Goal: Task Accomplishment & Management: Manage account settings

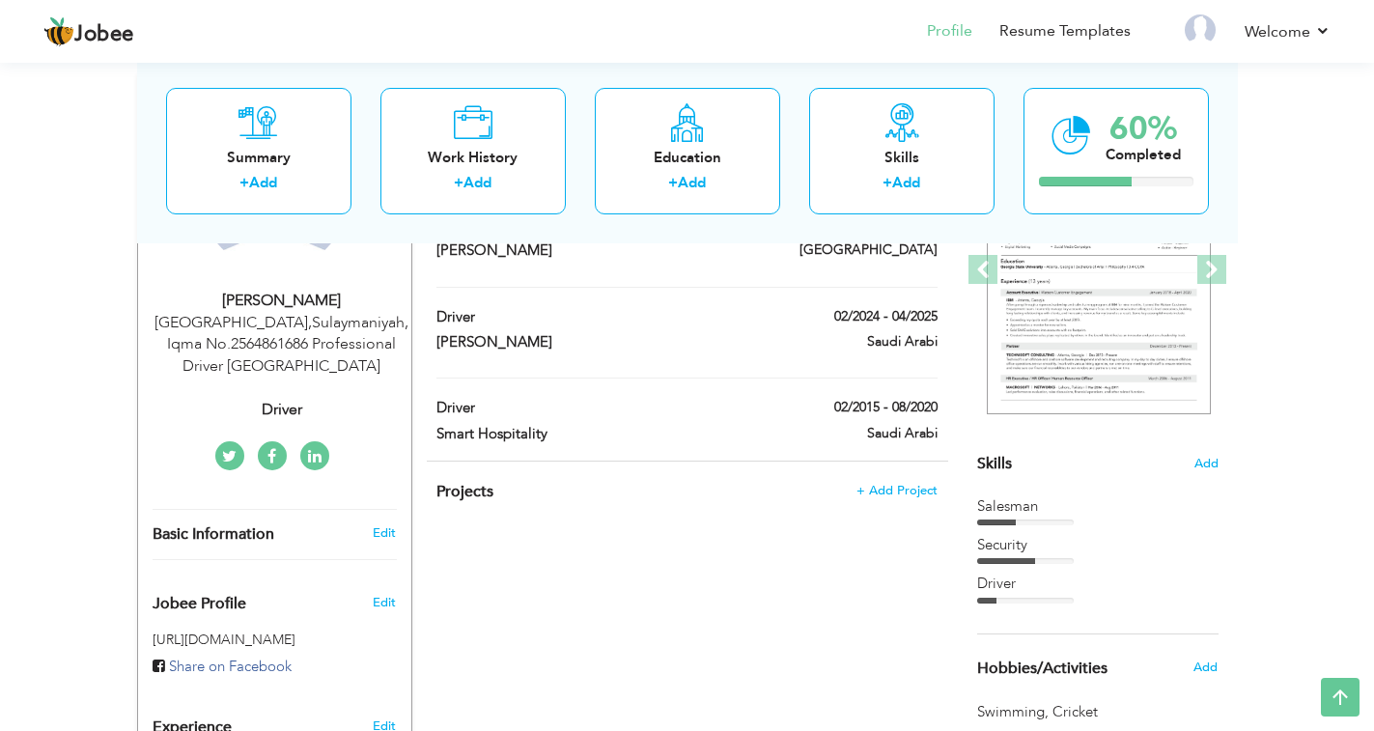
click at [1032, 507] on div "Salesman" at bounding box center [1097, 506] width 241 height 20
click at [1015, 551] on div "Security" at bounding box center [1097, 545] width 241 height 20
click at [1011, 538] on div "Security" at bounding box center [1097, 545] width 241 height 20
click at [1010, 539] on div "Security" at bounding box center [1097, 545] width 241 height 20
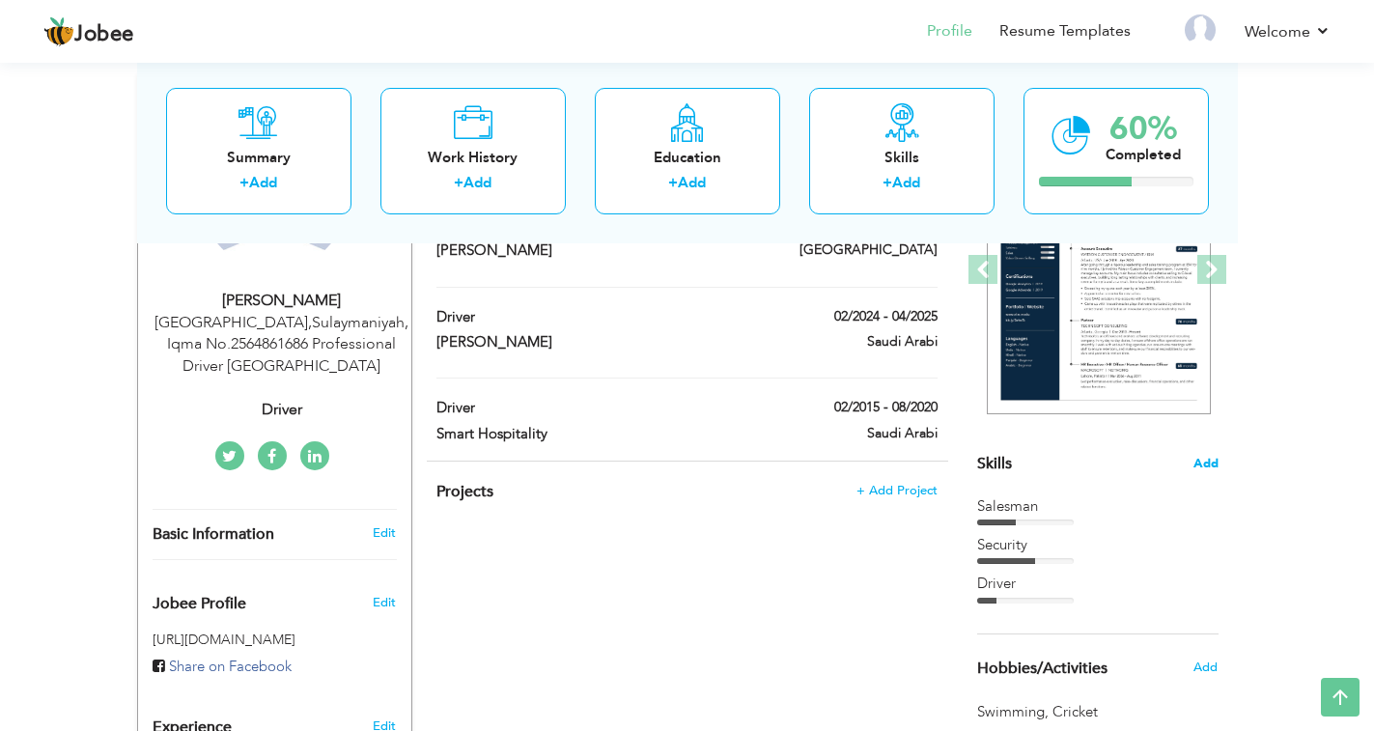
click at [1197, 466] on span "Add" at bounding box center [1206, 464] width 25 height 18
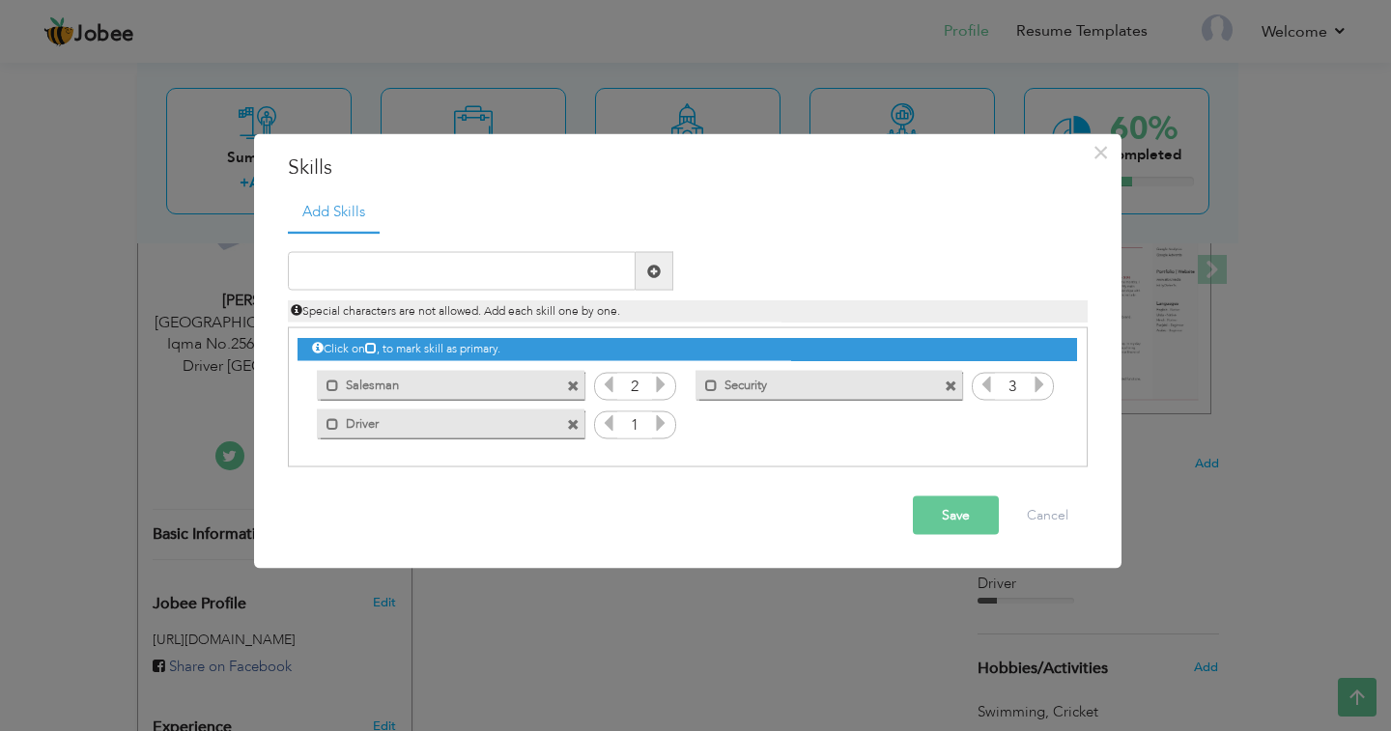
click at [952, 385] on span at bounding box center [951, 386] width 13 height 13
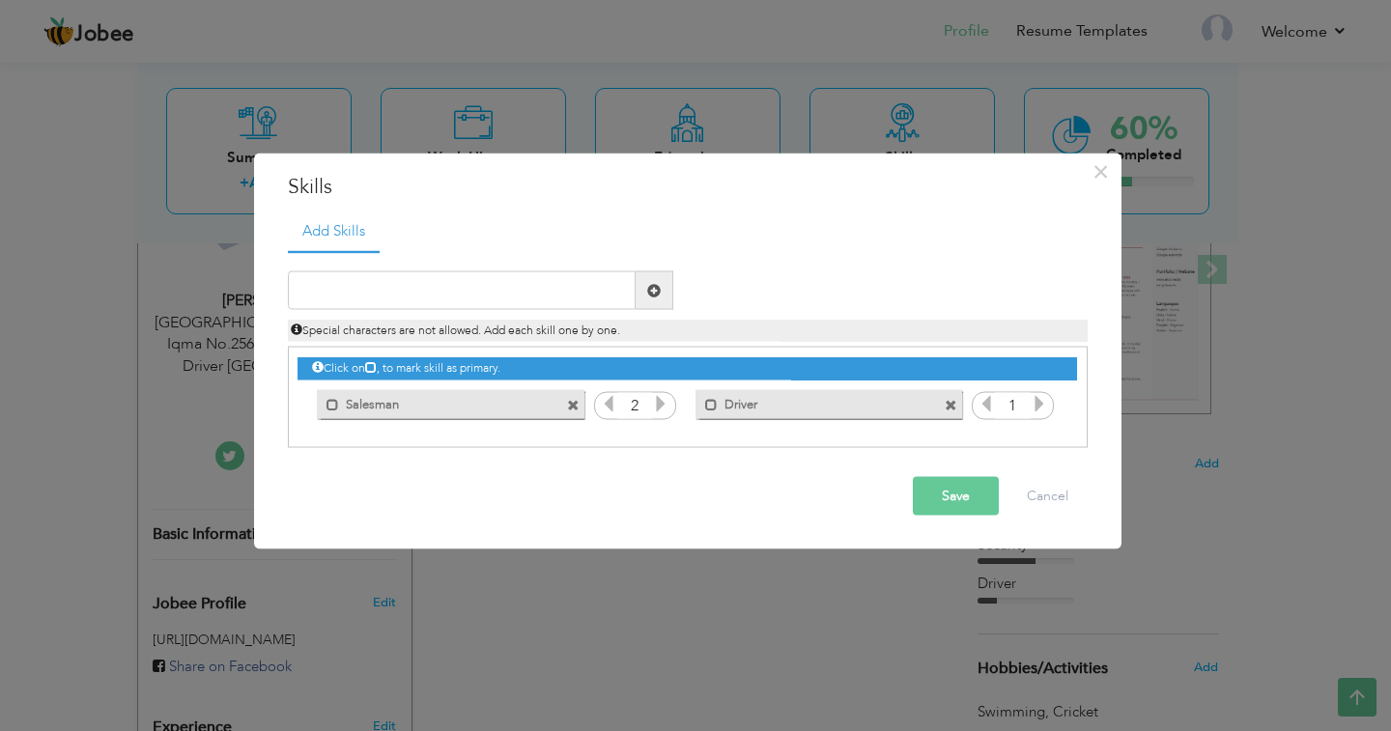
click at [951, 495] on button "Save" at bounding box center [956, 496] width 86 height 39
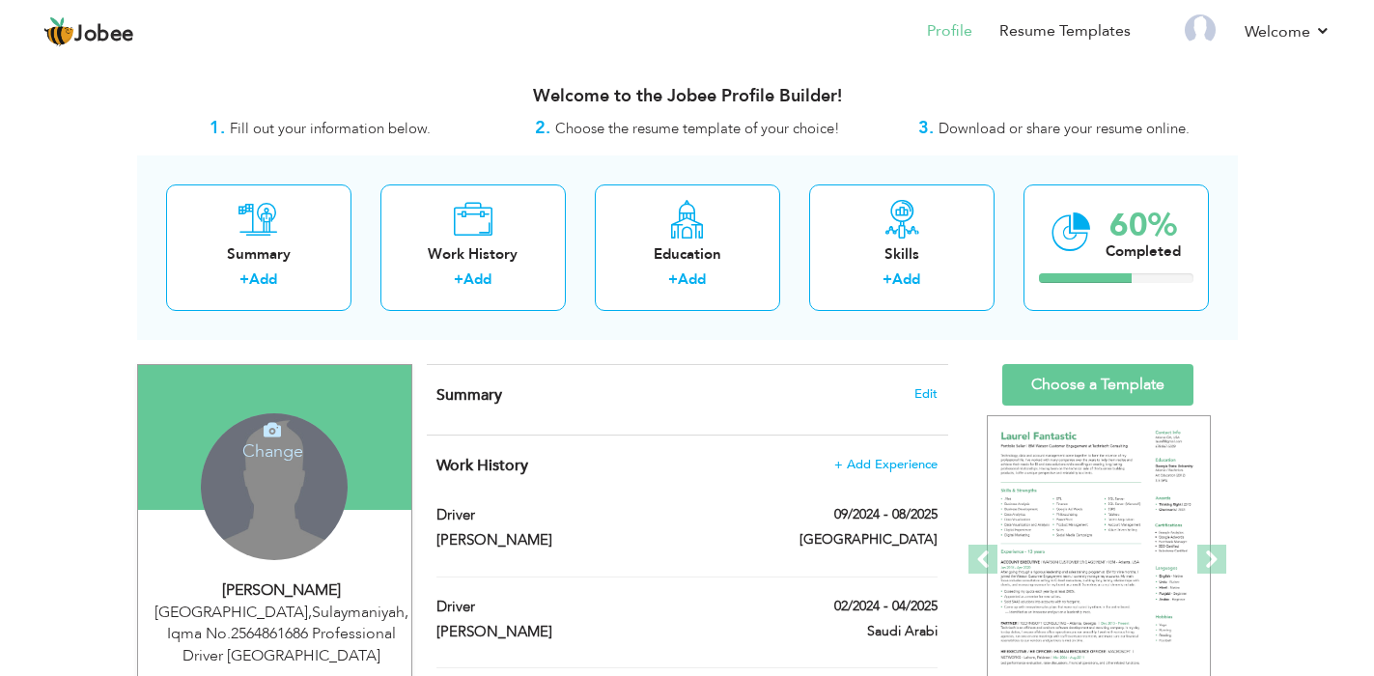
click at [272, 431] on icon at bounding box center [272, 429] width 17 height 17
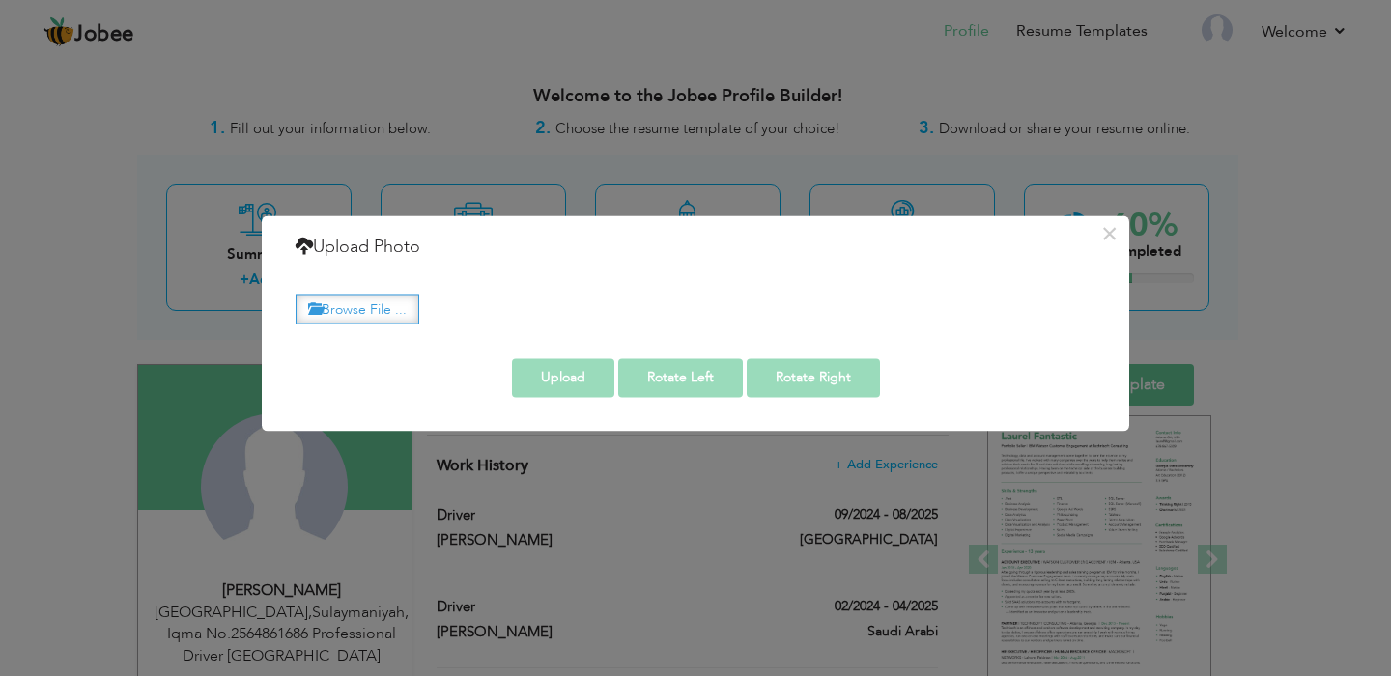
click at [323, 304] on label "Browse File ..." at bounding box center [358, 309] width 124 height 30
click at [0, 0] on input "Browse File ..." at bounding box center [0, 0] width 0 height 0
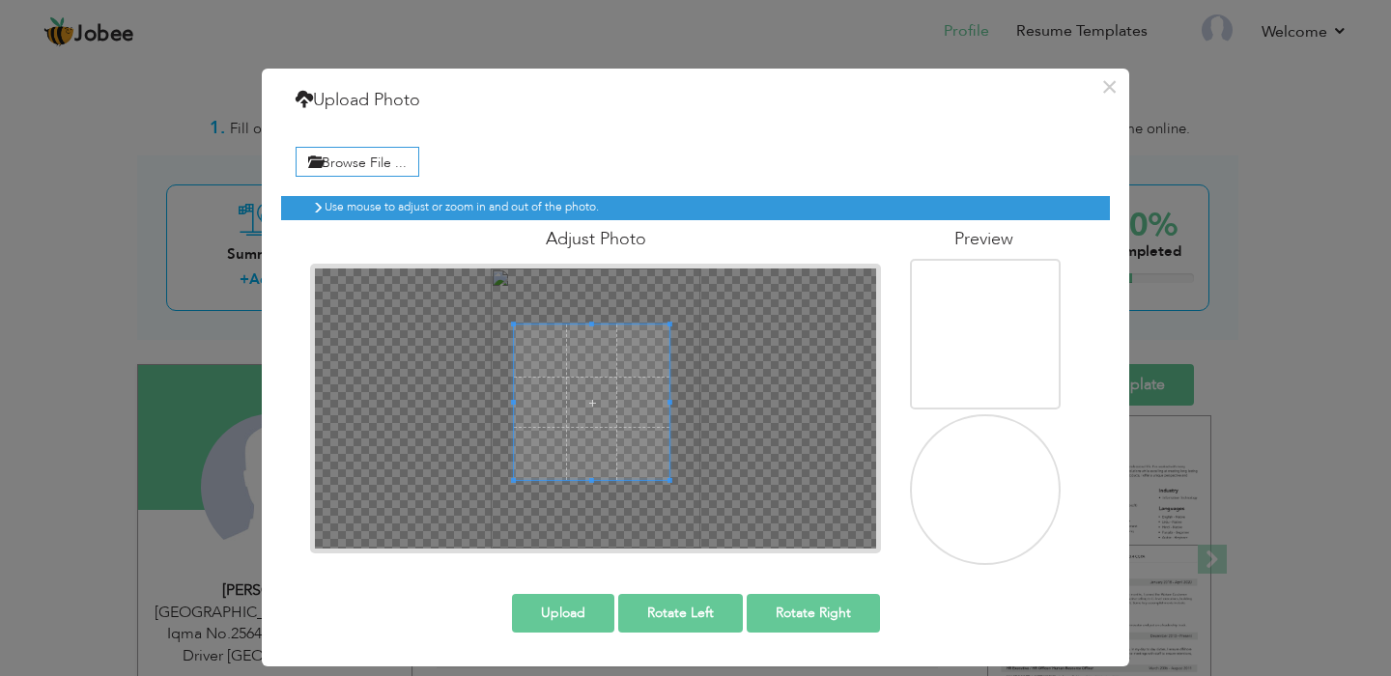
click at [584, 397] on div at bounding box center [591, 402] width 155 height 155
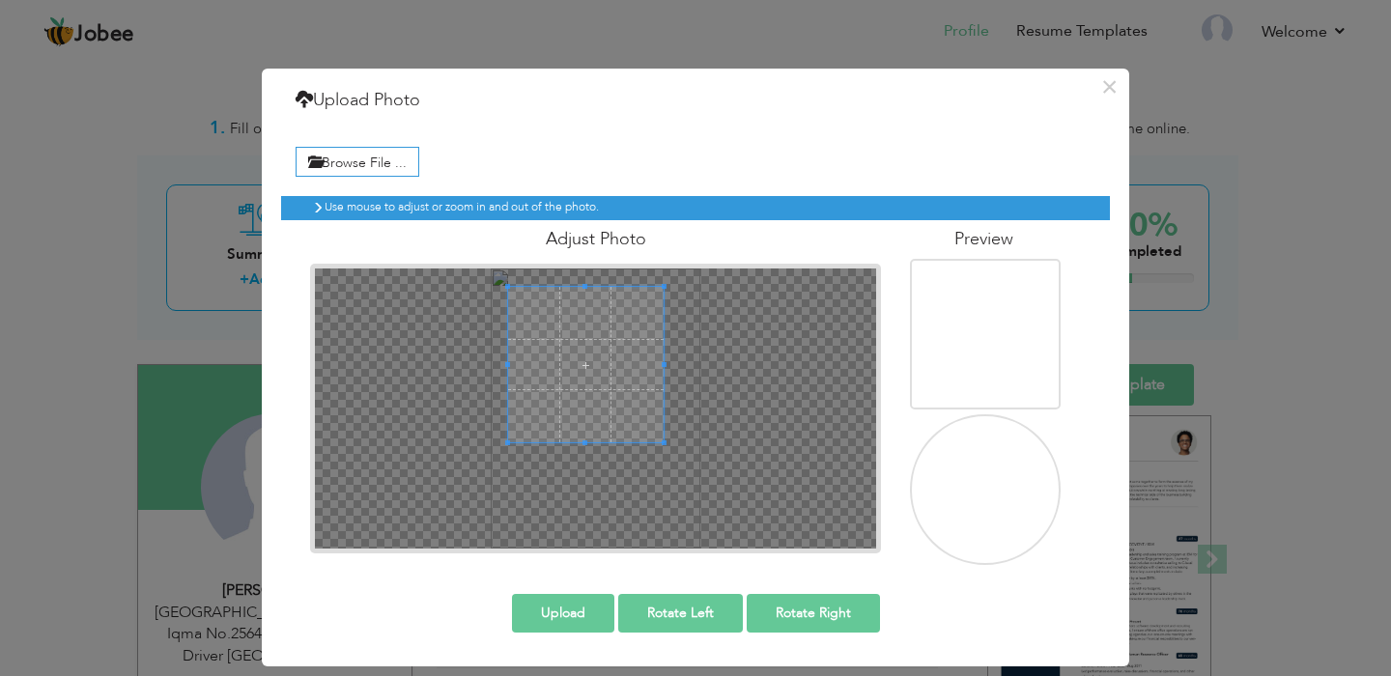
click at [592, 373] on span at bounding box center [585, 364] width 155 height 155
click at [585, 326] on div at bounding box center [585, 364] width 155 height 155
click at [635, 363] on div at bounding box center [585, 364] width 155 height 155
click at [570, 607] on button "Upload" at bounding box center [563, 613] width 102 height 39
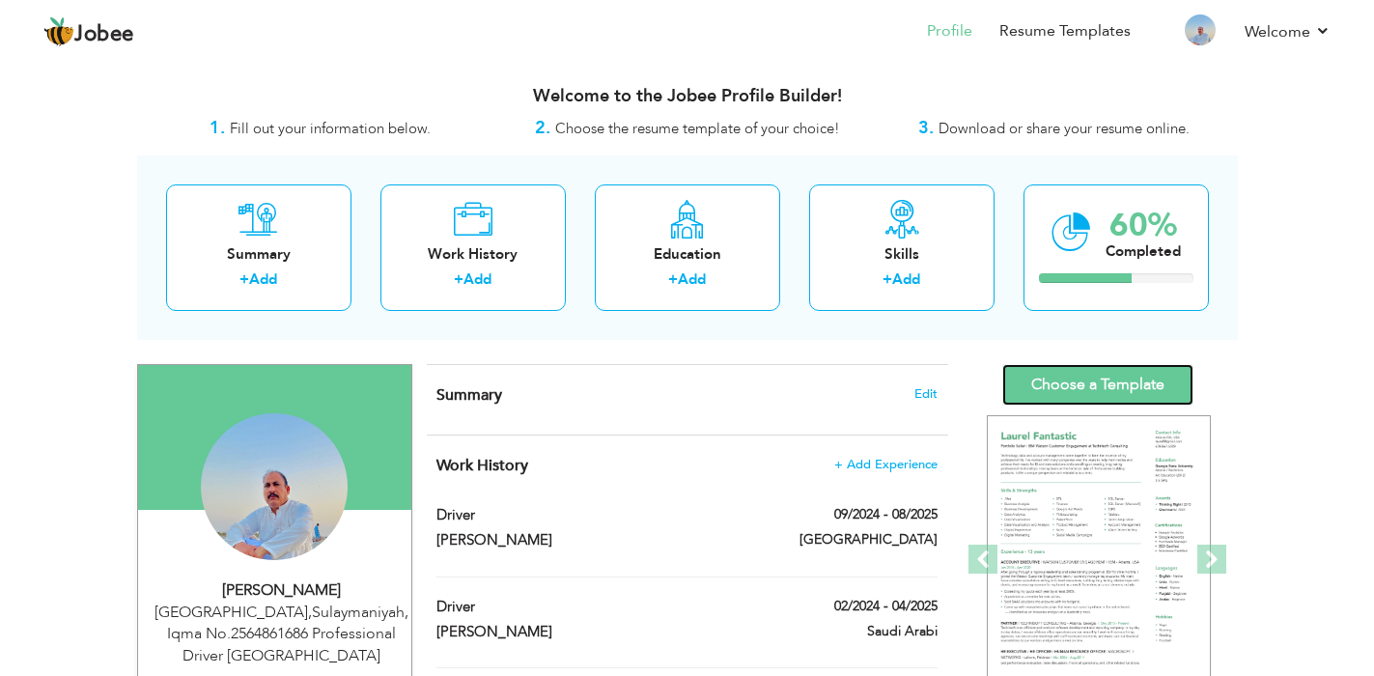
click at [1059, 379] on link "Choose a Template" at bounding box center [1097, 385] width 191 height 42
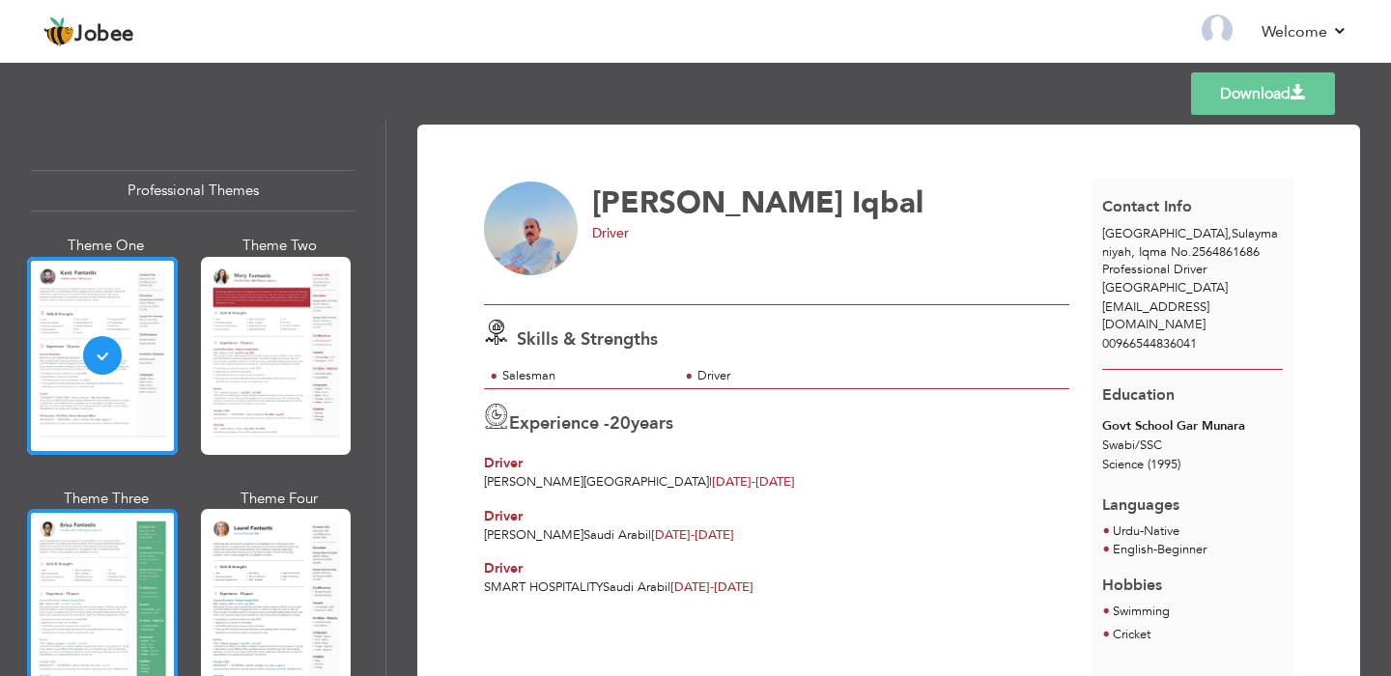
click at [114, 562] on div at bounding box center [102, 608] width 151 height 198
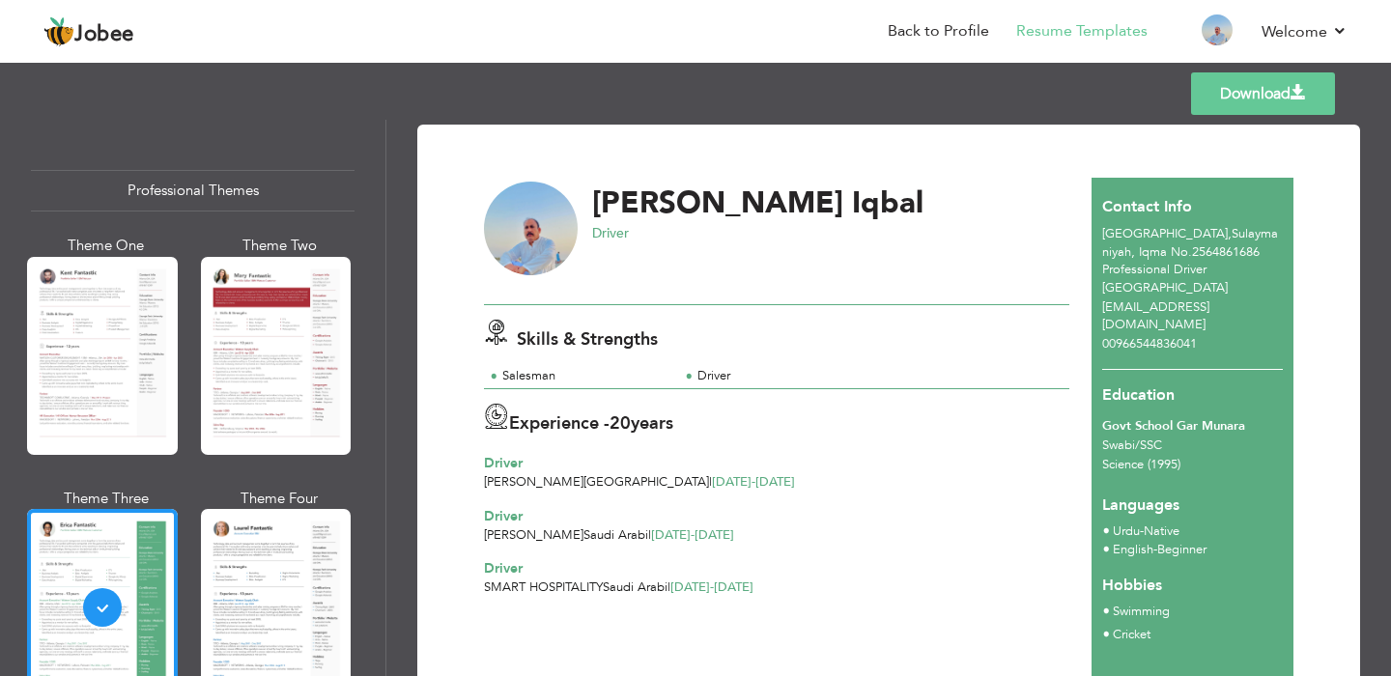
click at [1217, 107] on link "Download" at bounding box center [1263, 93] width 144 height 42
